Goal: Transaction & Acquisition: Purchase product/service

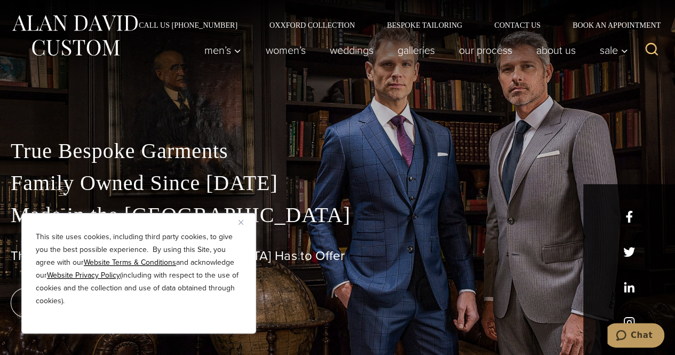
click at [242, 223] on img "Close" at bounding box center [240, 222] width 5 height 5
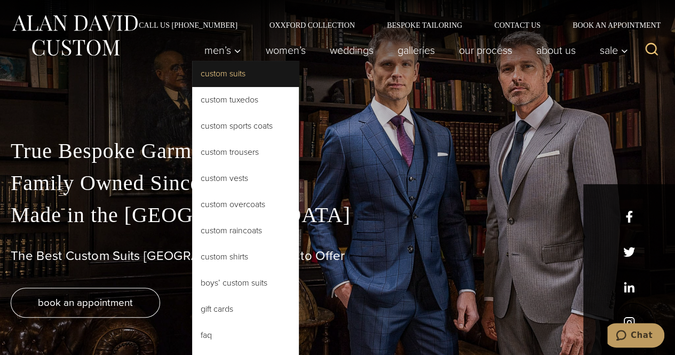
click at [225, 70] on link "Custom Suits" at bounding box center [245, 74] width 107 height 26
